Goal: Task Accomplishment & Management: Manage account settings

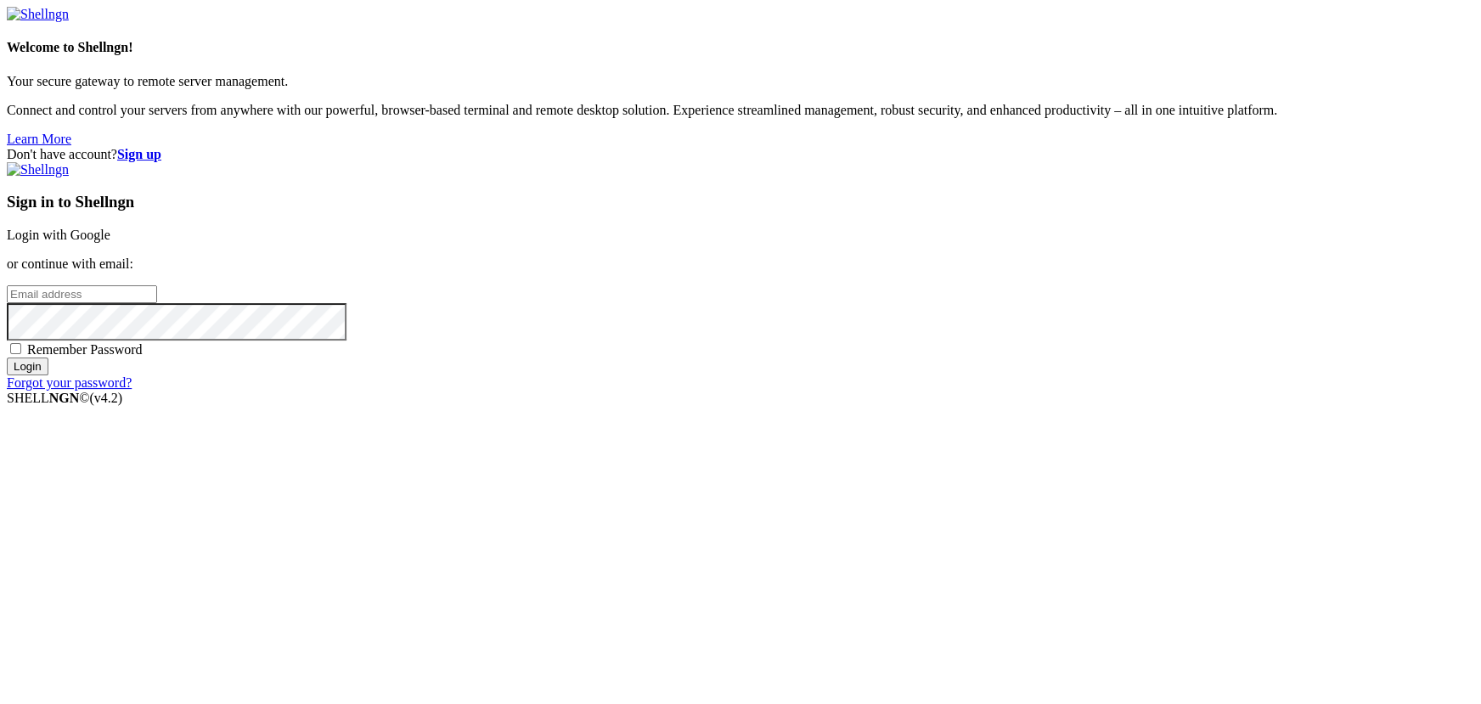
click at [110, 242] on link "Login with Google" at bounding box center [59, 235] width 104 height 14
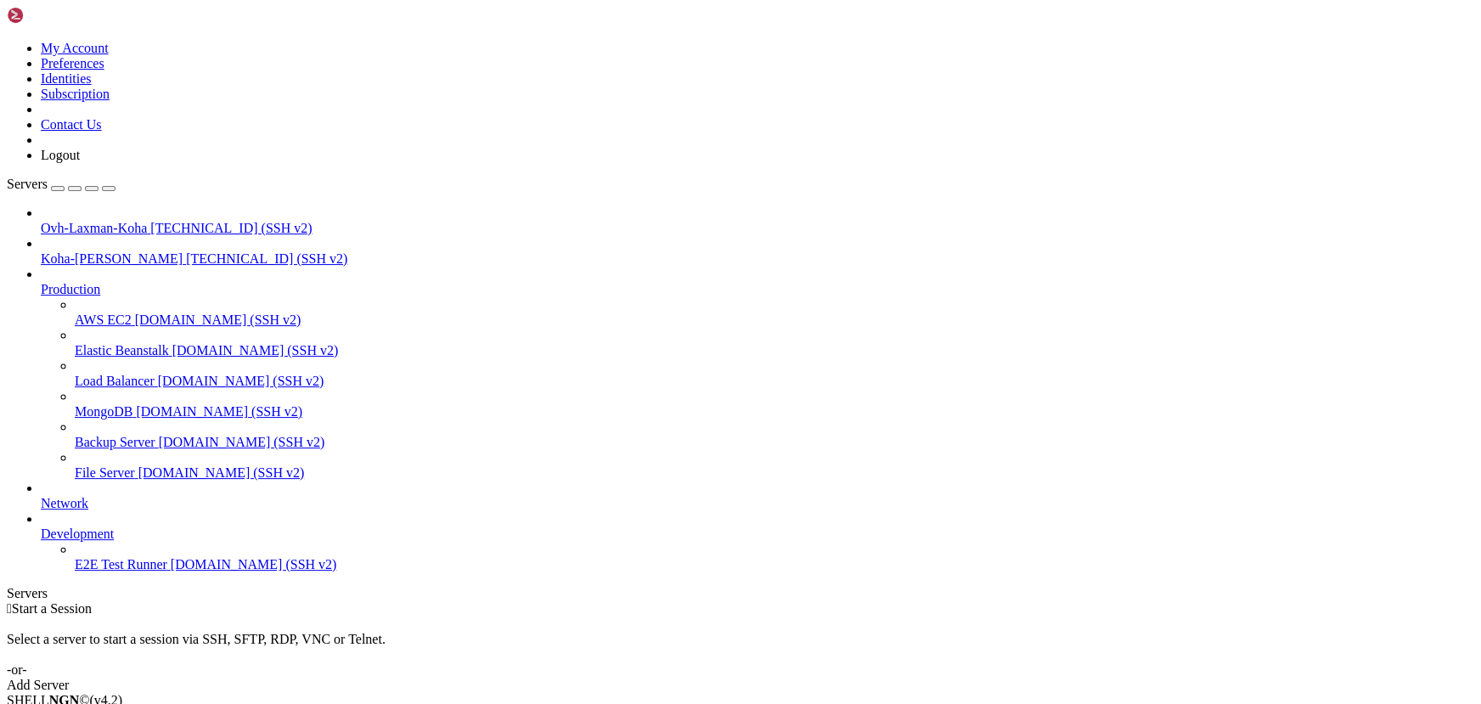
click at [104, 221] on span "Ovh-Laxman-Koha" at bounding box center [94, 228] width 106 height 14
click at [160, 221] on span "[TECHNICAL_ID] (SSH v2)" at bounding box center [230, 228] width 161 height 14
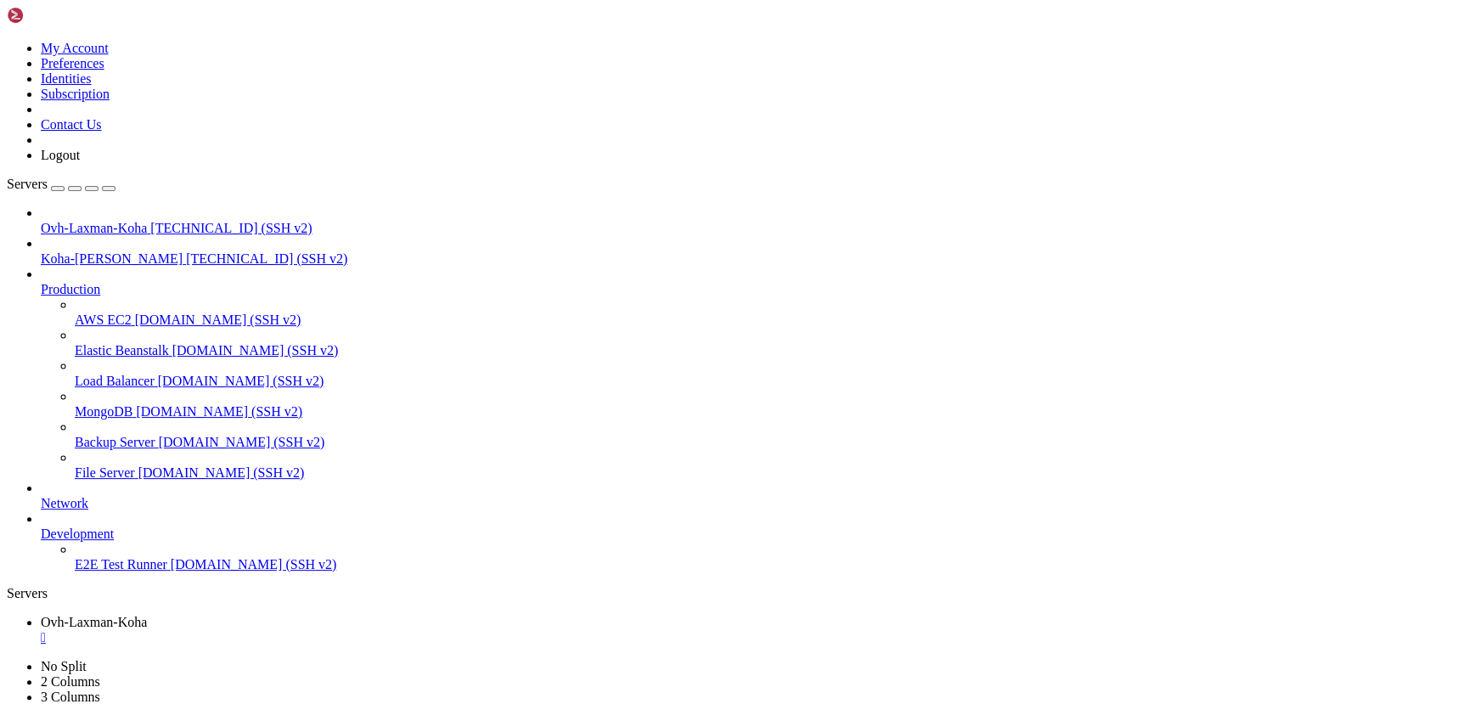
drag, startPoint x: 308, startPoint y: 1264, endPoint x: 228, endPoint y: 1242, distance: 82.6
drag, startPoint x: 123, startPoint y: 1450, endPoint x: 24, endPoint y: 1448, distance: 99.4
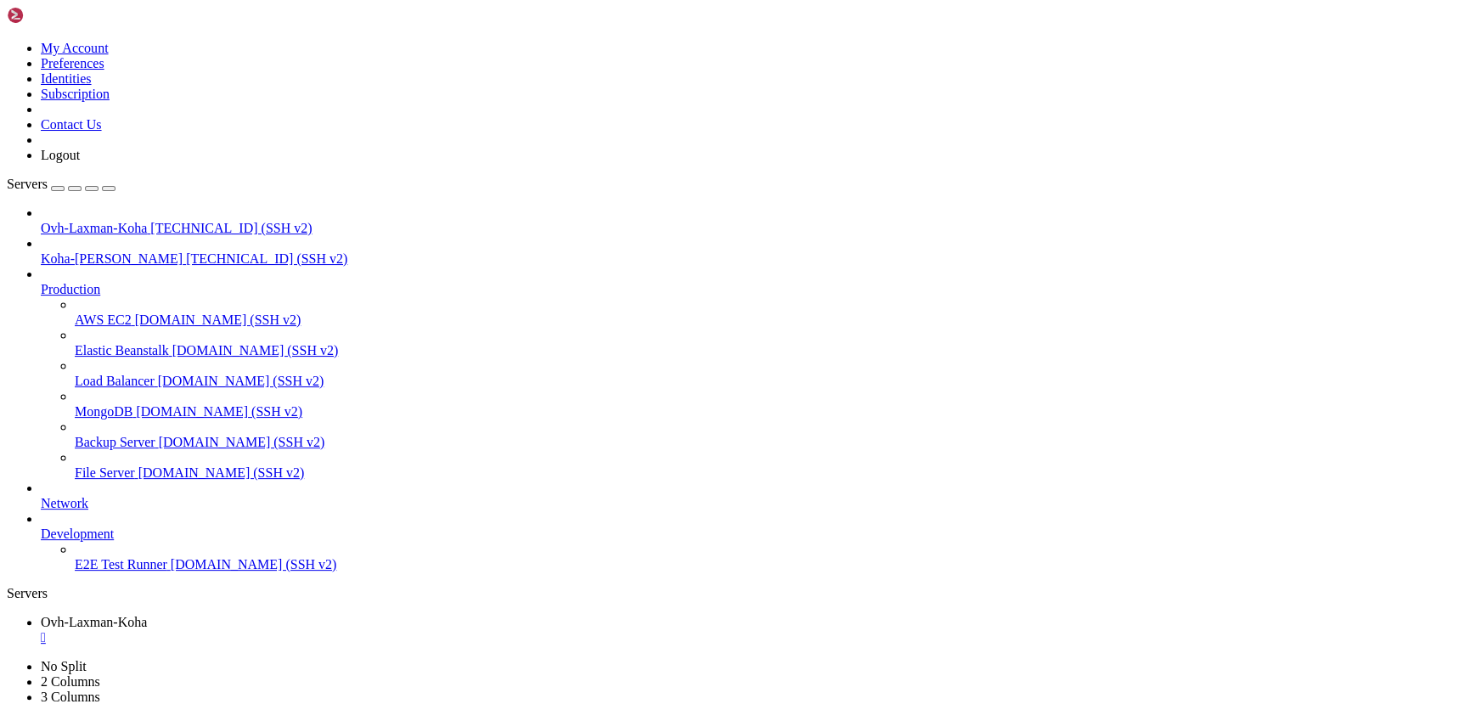
drag, startPoint x: 127, startPoint y: 1450, endPoint x: 11, endPoint y: 1450, distance: 116.3
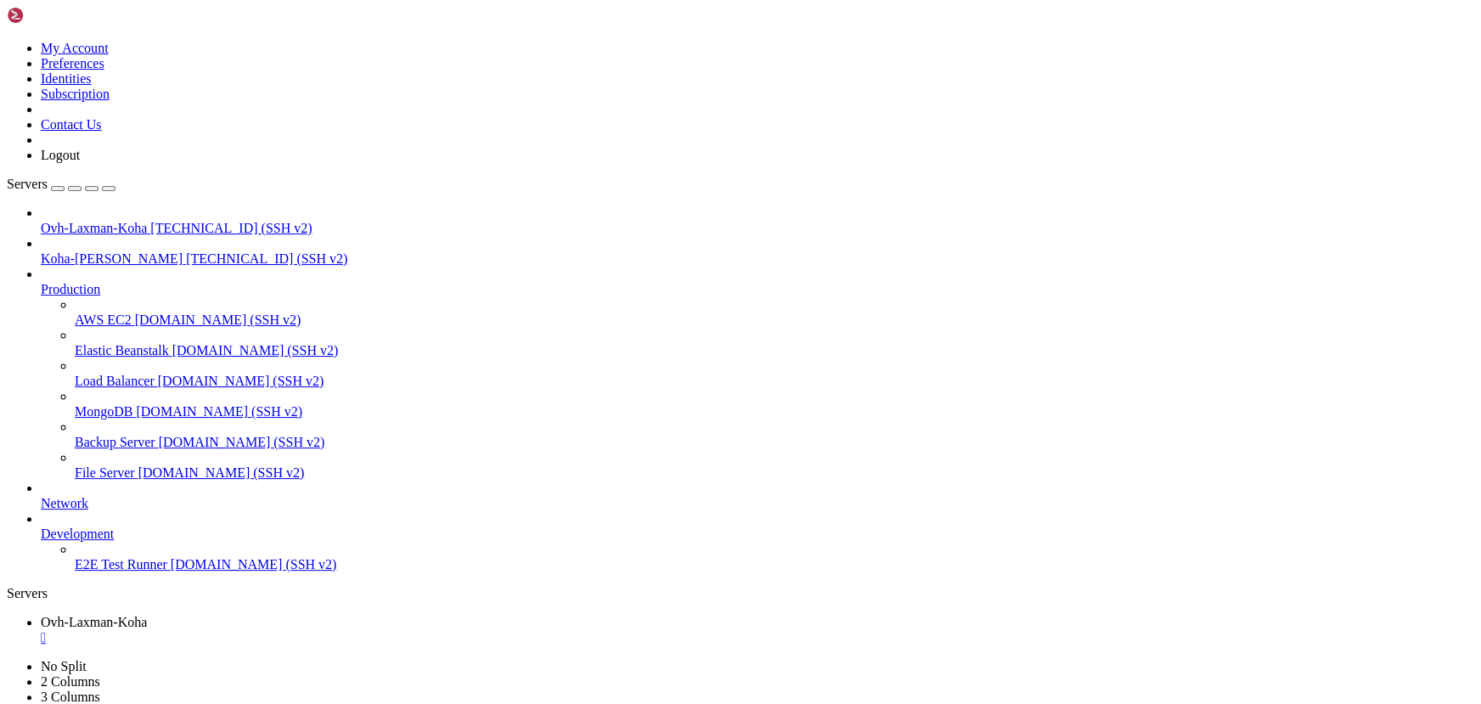
drag, startPoint x: 39, startPoint y: 1449, endPoint x: 408, endPoint y: 1306, distance: 395.2
drag, startPoint x: 237, startPoint y: 1262, endPoint x: 163, endPoint y: 1212, distance: 89.3
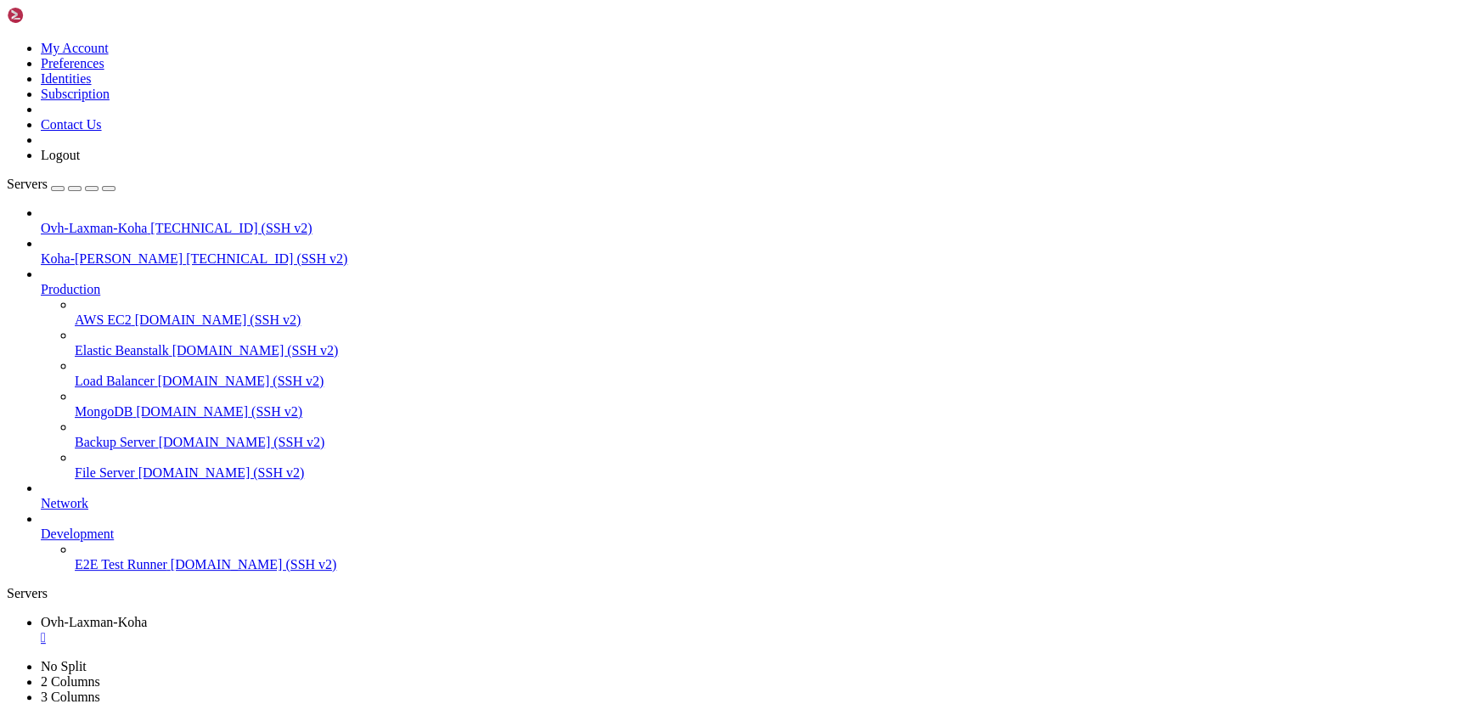
drag, startPoint x: 131, startPoint y: 1168, endPoint x: 123, endPoint y: 1161, distance: 10.8
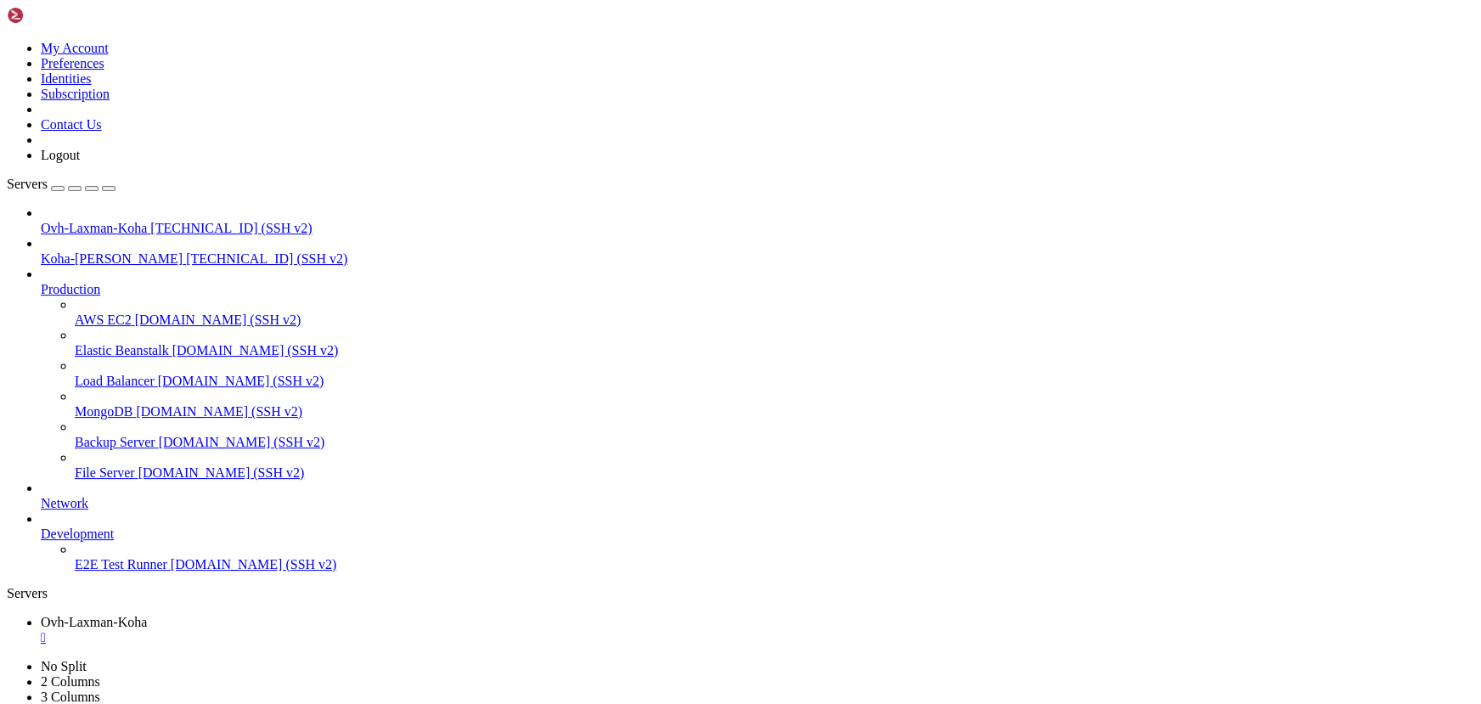
drag, startPoint x: 392, startPoint y: 1320, endPoint x: 283, endPoint y: 1278, distance: 117.5
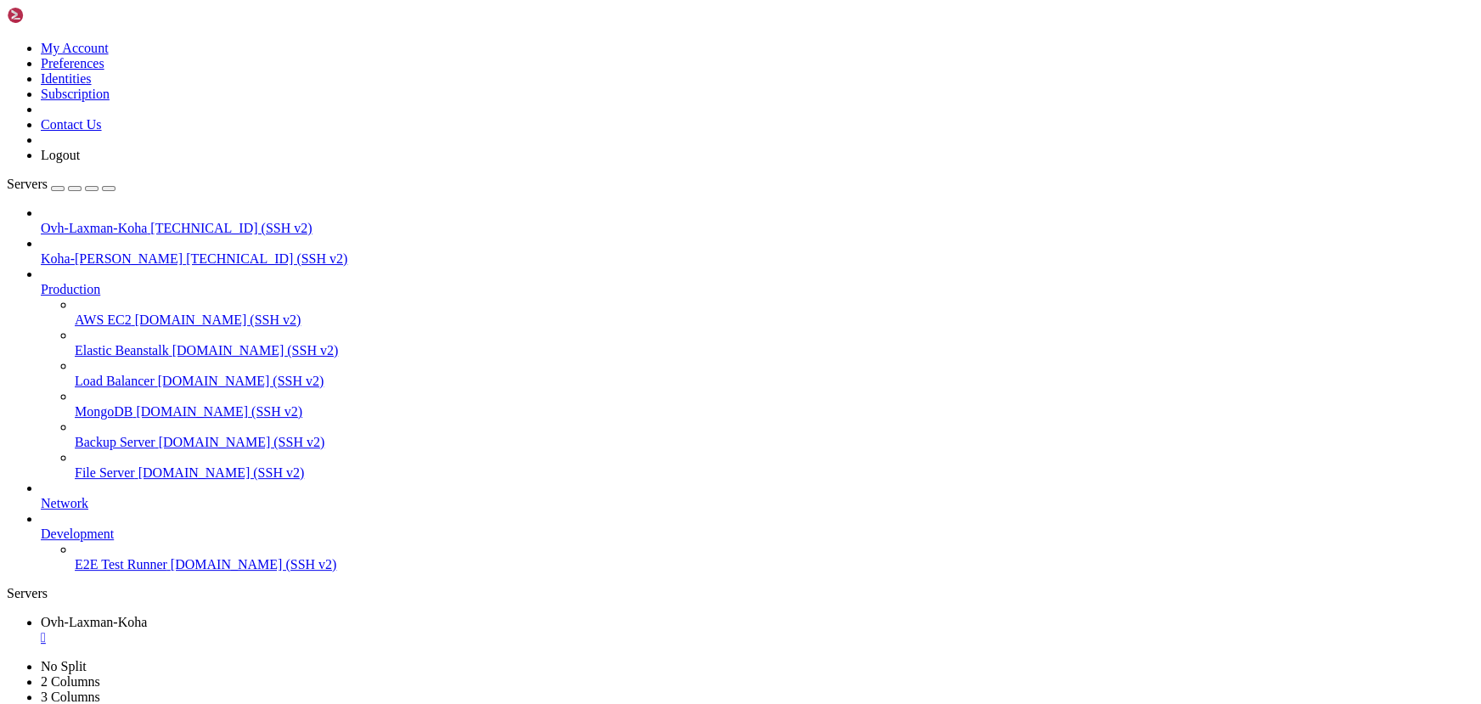
scroll to position [331, 0]
drag, startPoint x: 149, startPoint y: 1304, endPoint x: 120, endPoint y: 1286, distance: 34.4
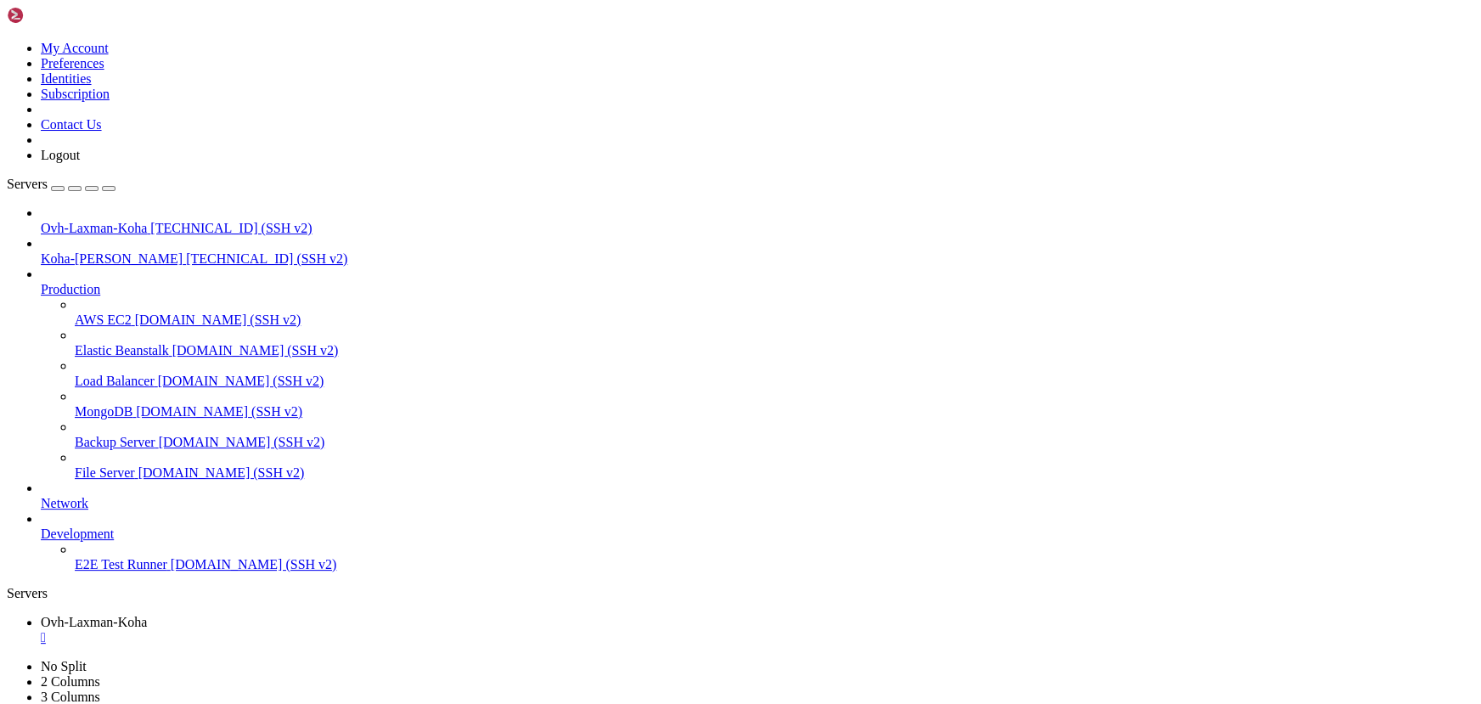
drag, startPoint x: 418, startPoint y: 1098, endPoint x: 277, endPoint y: 1101, distance: 141.0
click at [111, 251] on link "Koha-[PERSON_NAME] [TECHNICAL_ID] (SSH v2)" at bounding box center [757, 258] width 1433 height 15
click at [186, 251] on span "[TECHNICAL_ID] (SSH v2)" at bounding box center [266, 258] width 161 height 14
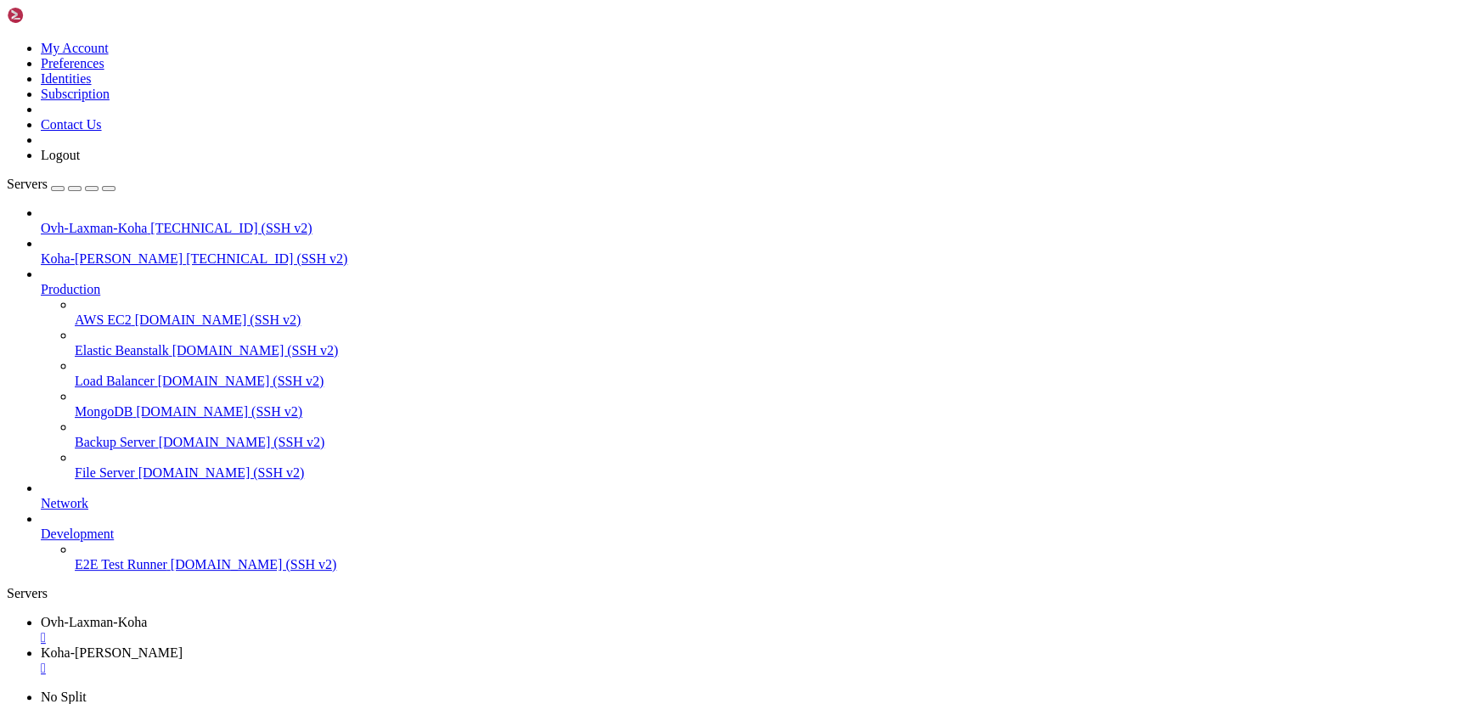
click at [504, 661] on div "" at bounding box center [757, 668] width 1433 height 15
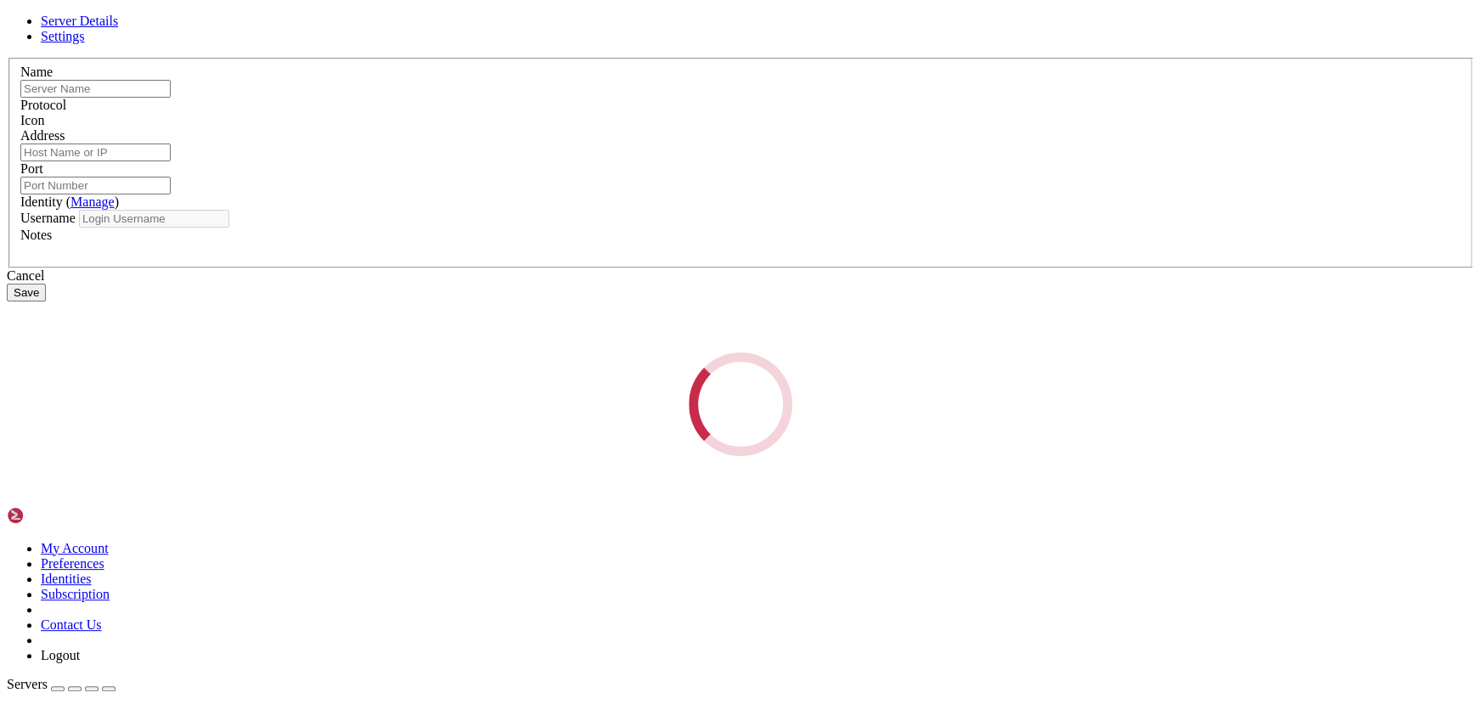
type input "Koha-[PERSON_NAME]"
type input "[TECHNICAL_ID]"
type input "22"
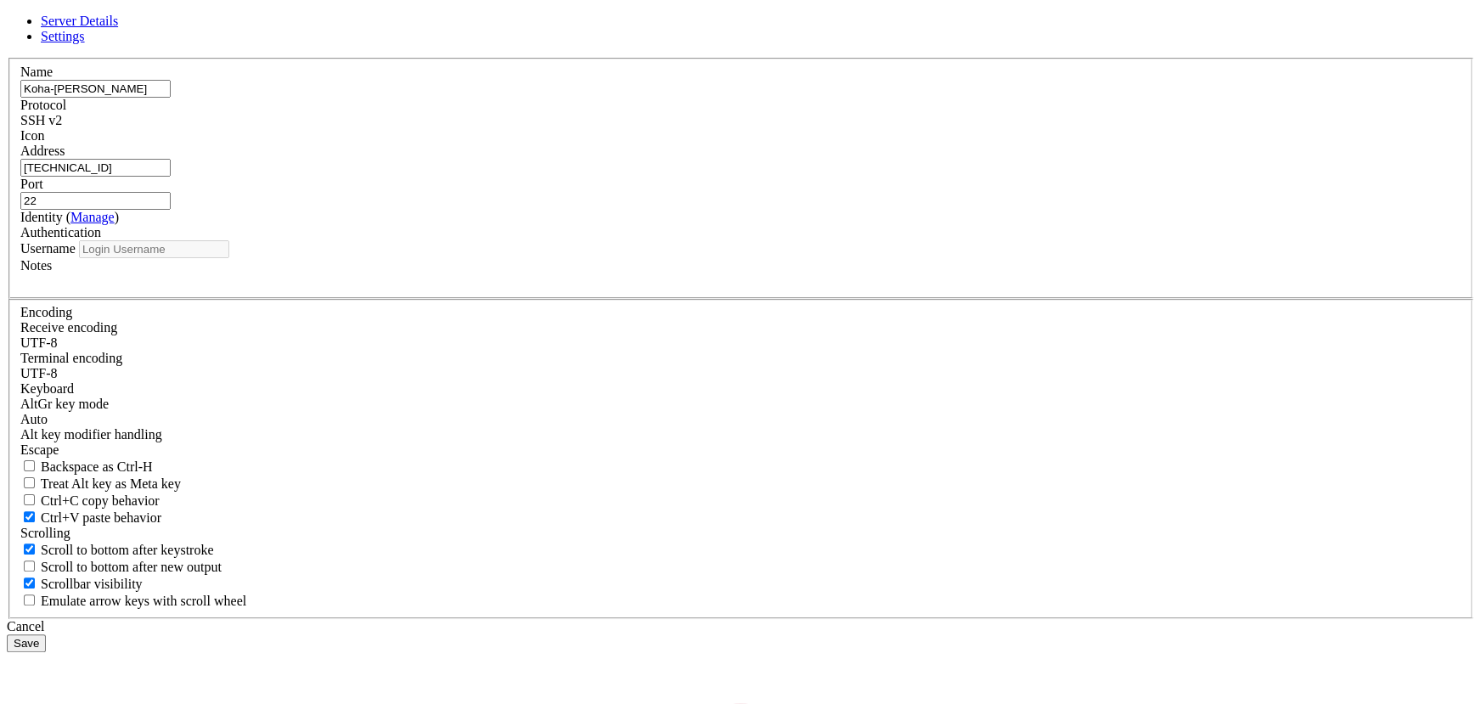
type input "ubuntu"
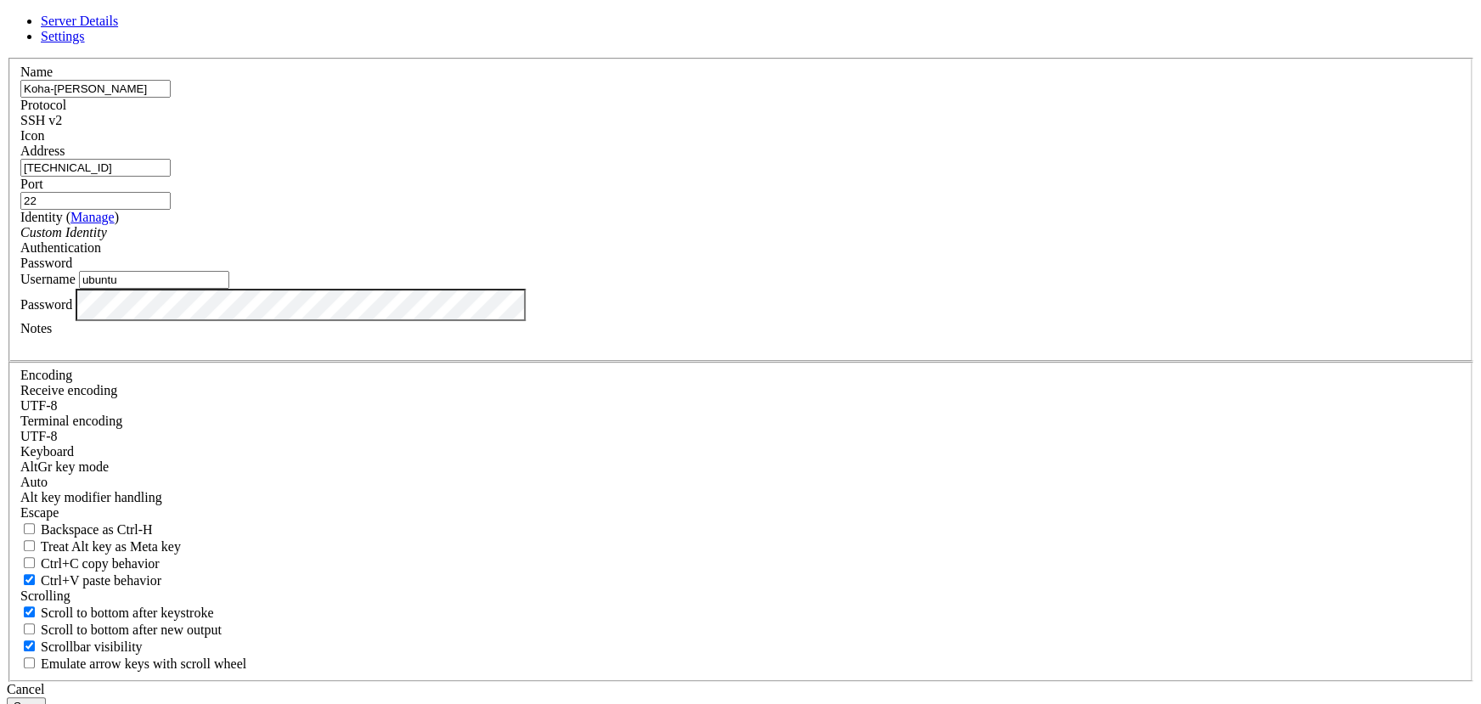
click at [413, 461] on div "Server Details Settings Name [PERSON_NAME] Protocol SSH v2 Icon" at bounding box center [740, 364] width 1467 height 701
click at [46, 697] on button "Save" at bounding box center [26, 706] width 39 height 18
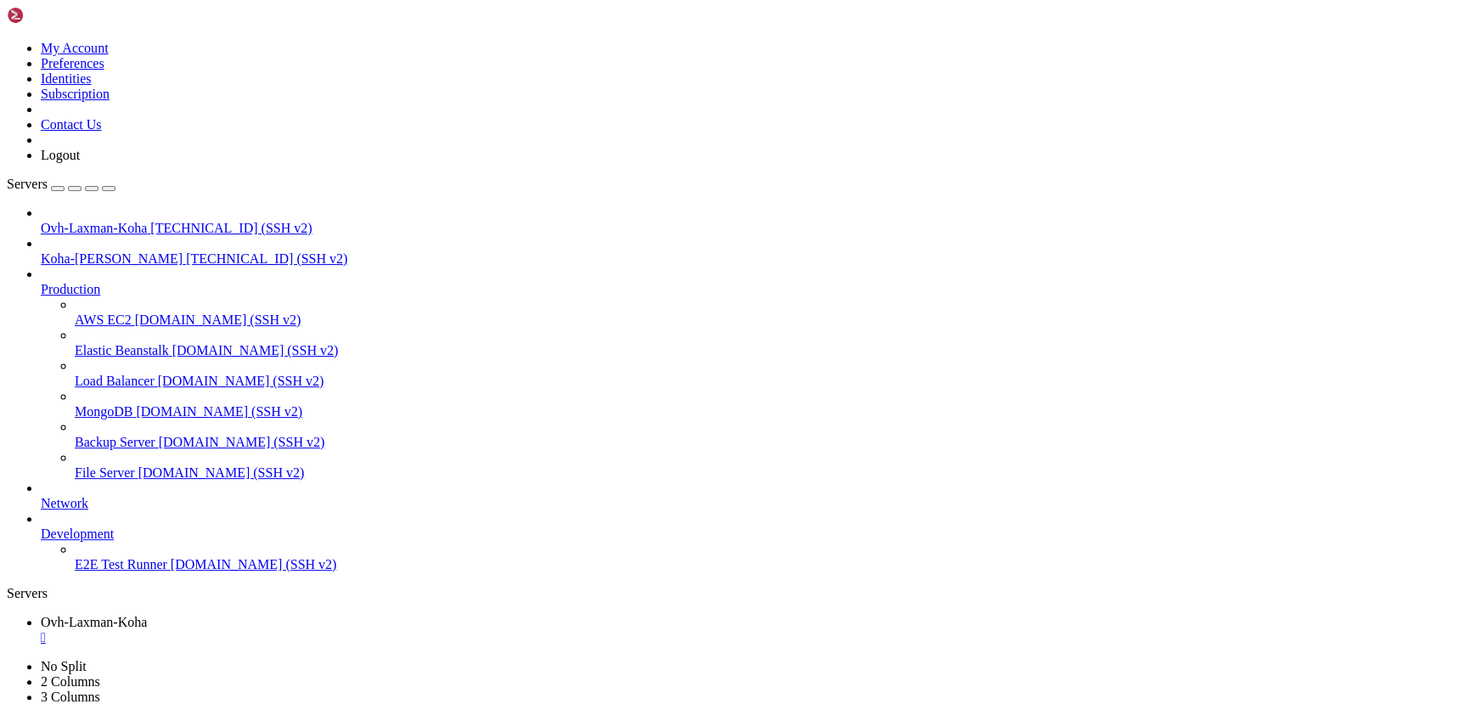
click at [186, 251] on span "[TECHNICAL_ID] (SSH v2)" at bounding box center [266, 258] width 161 height 14
click at [504, 661] on div "" at bounding box center [757, 668] width 1433 height 15
click at [355, 630] on div "" at bounding box center [757, 637] width 1433 height 15
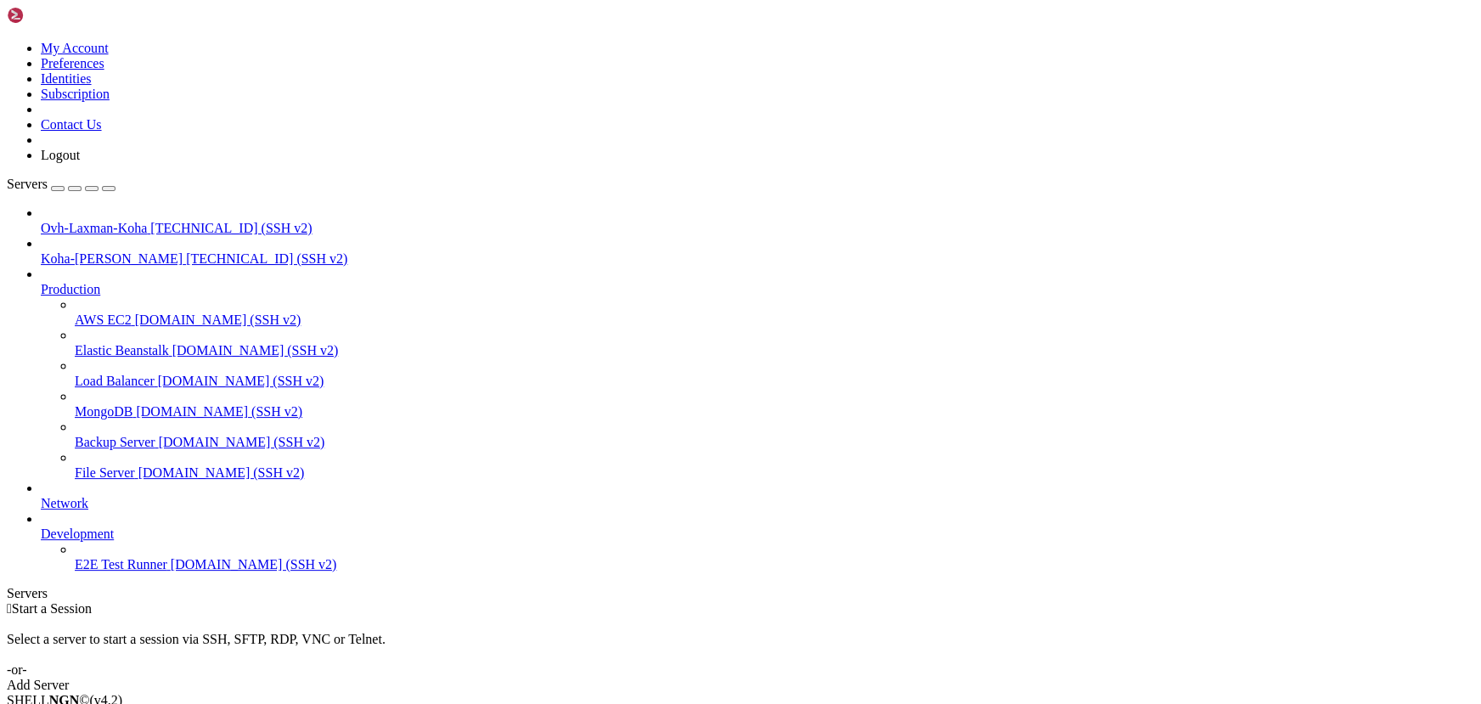
click at [186, 251] on span "[TECHNICAL_ID] (SSH v2)" at bounding box center [266, 258] width 161 height 14
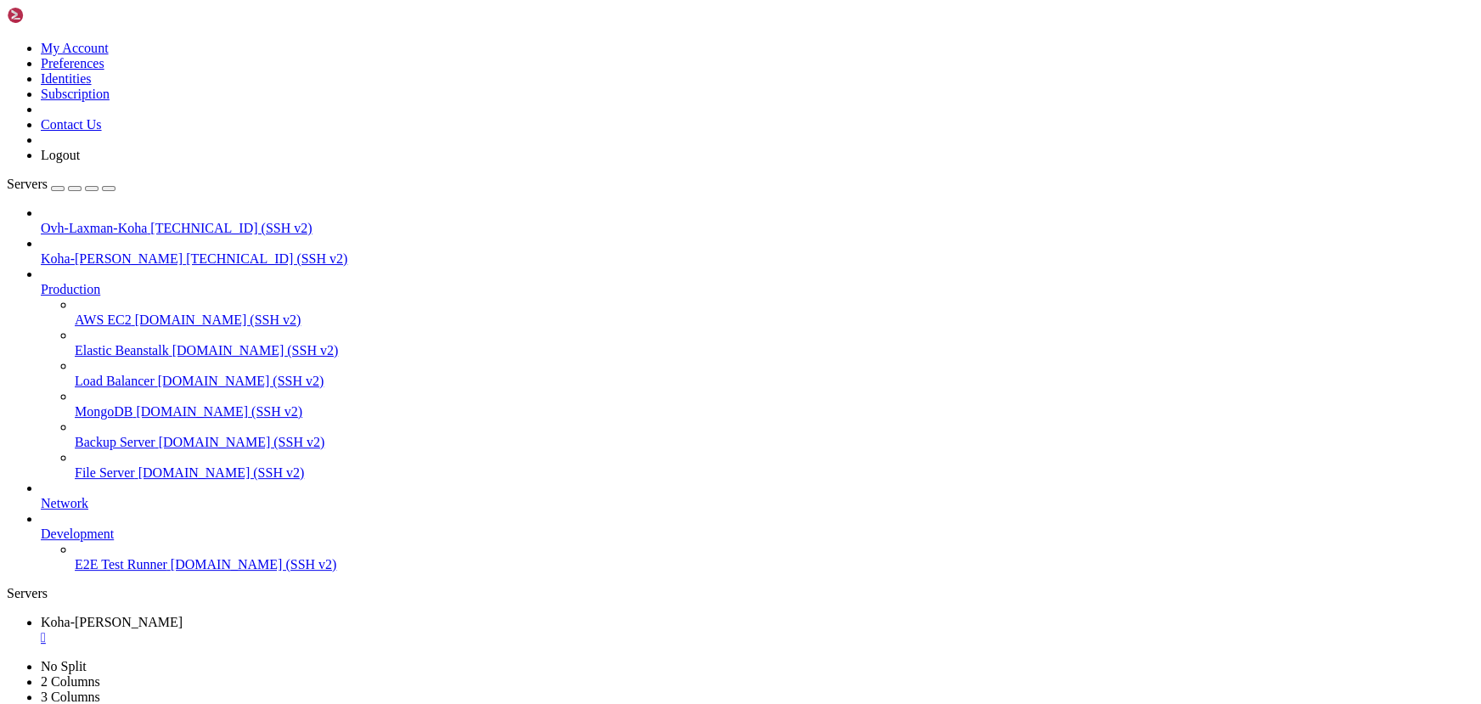
click at [354, 630] on div "" at bounding box center [757, 637] width 1433 height 15
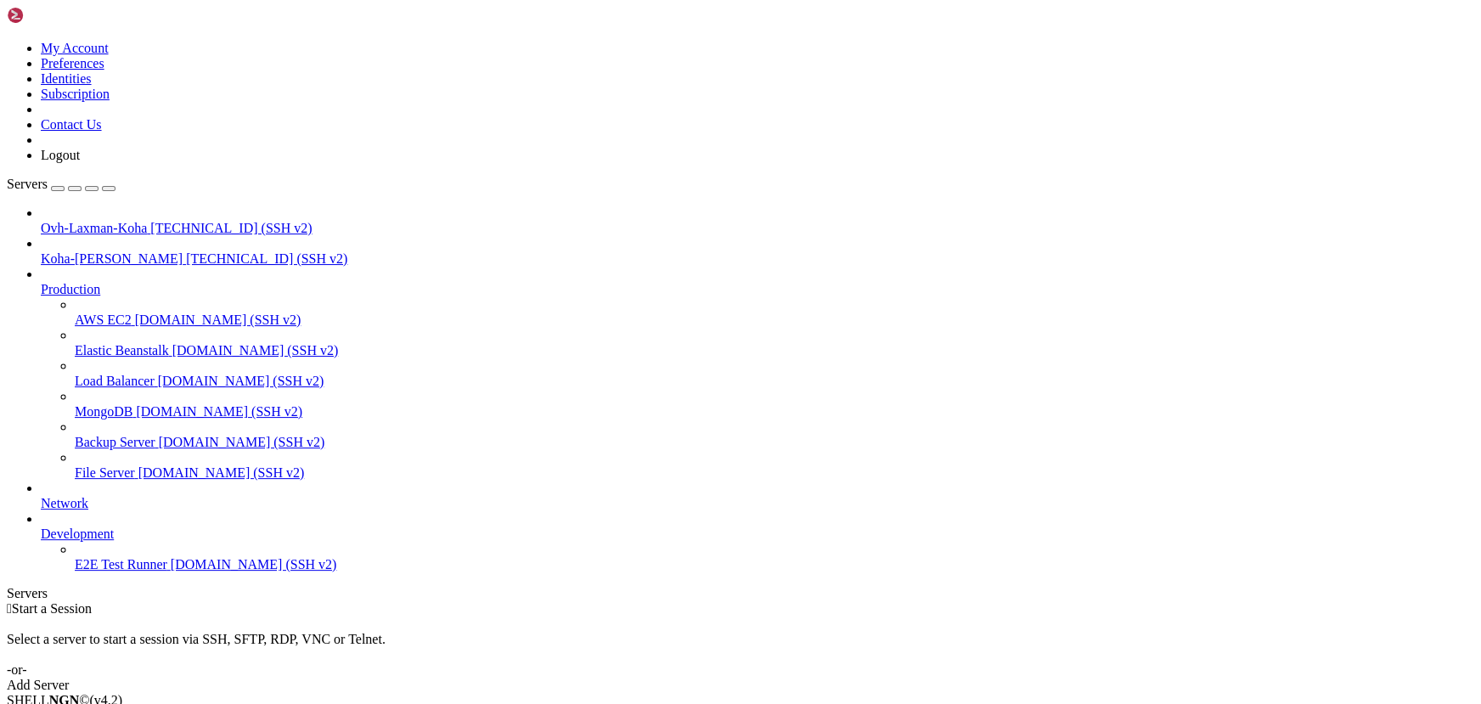
click at [150, 221] on span "[TECHNICAL_ID] (SSH v2)" at bounding box center [230, 228] width 161 height 14
